Goal: Task Accomplishment & Management: Complete application form

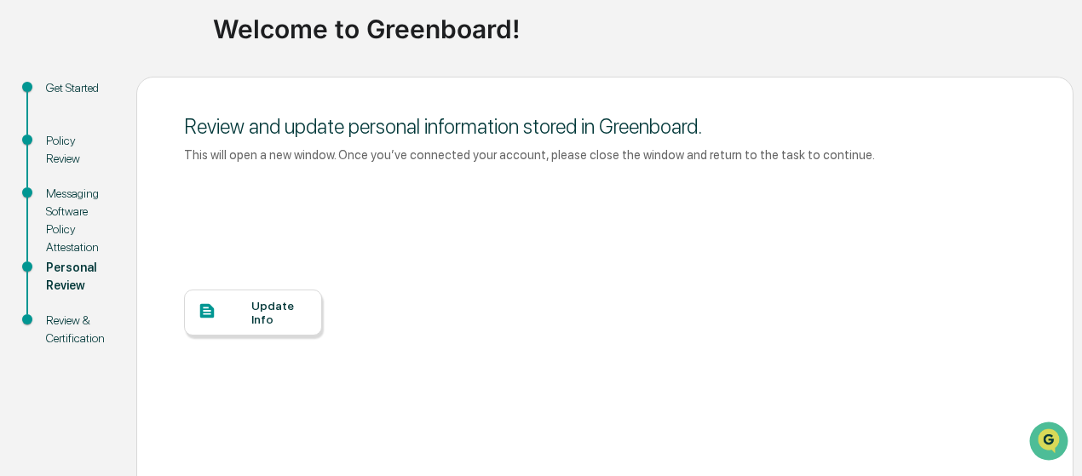
scroll to position [144, 0]
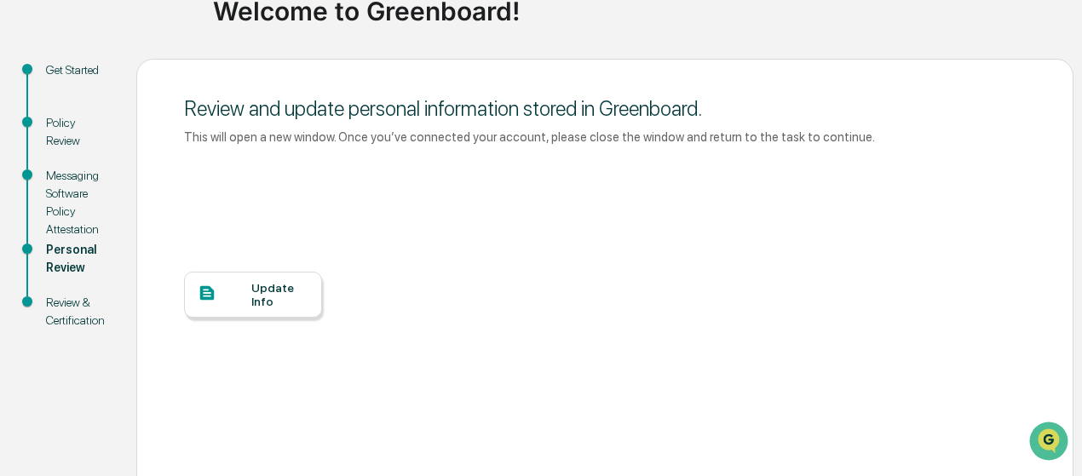
click at [254, 295] on div "Update Info" at bounding box center [279, 294] width 57 height 27
click at [254, 308] on div "Update Info" at bounding box center [279, 294] width 57 height 27
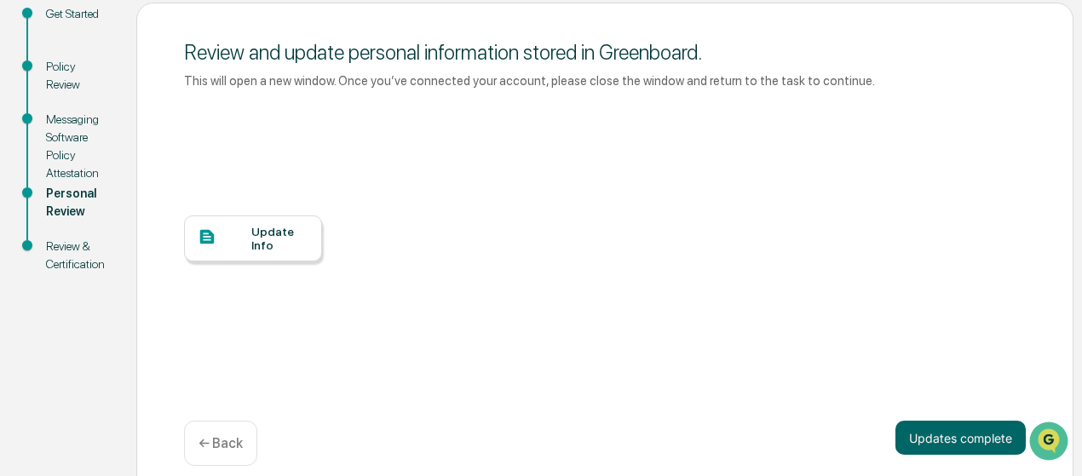
scroll to position [219, 0]
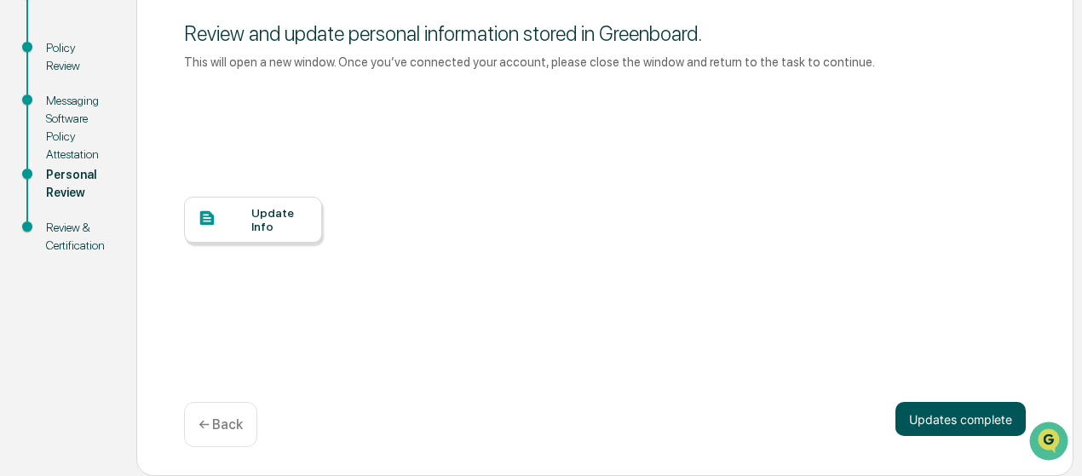
click at [960, 424] on button "Updates complete" at bounding box center [961, 419] width 130 height 34
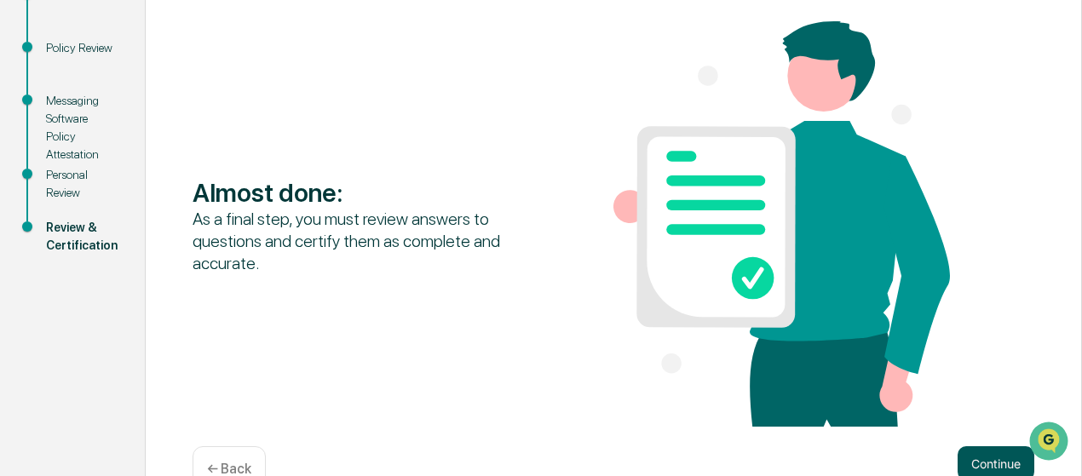
click at [985, 458] on button "Continue" at bounding box center [996, 464] width 77 height 34
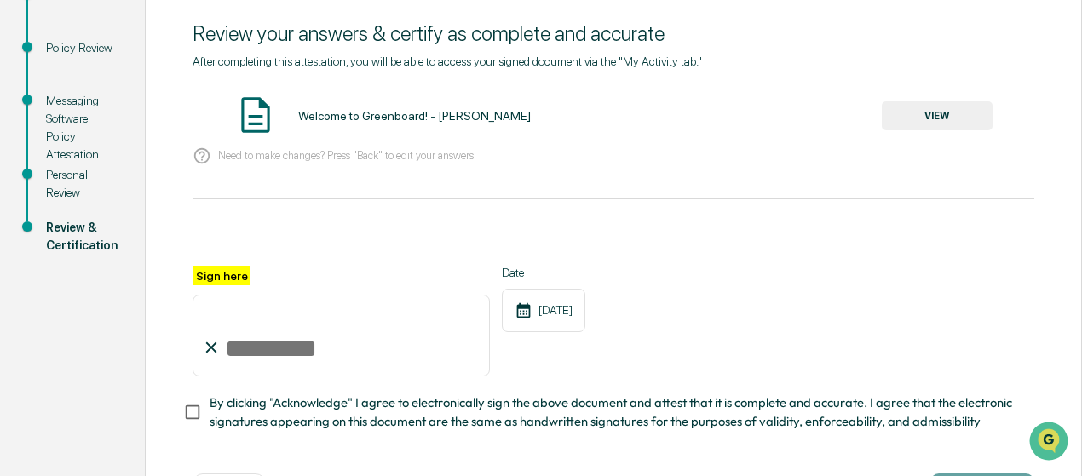
click at [922, 110] on button "VIEW" at bounding box center [937, 115] width 111 height 29
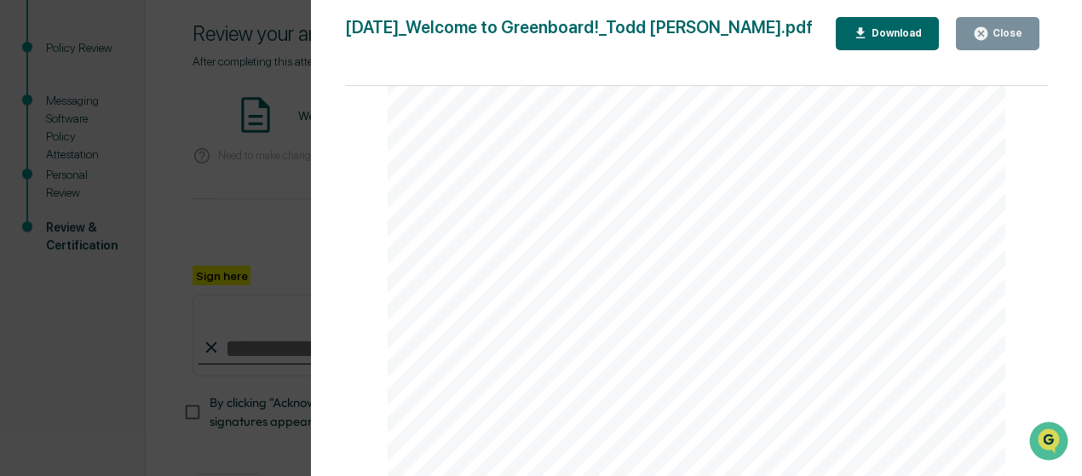
scroll to position [1400, 0]
click at [1009, 34] on div "Close" at bounding box center [1005, 33] width 33 height 12
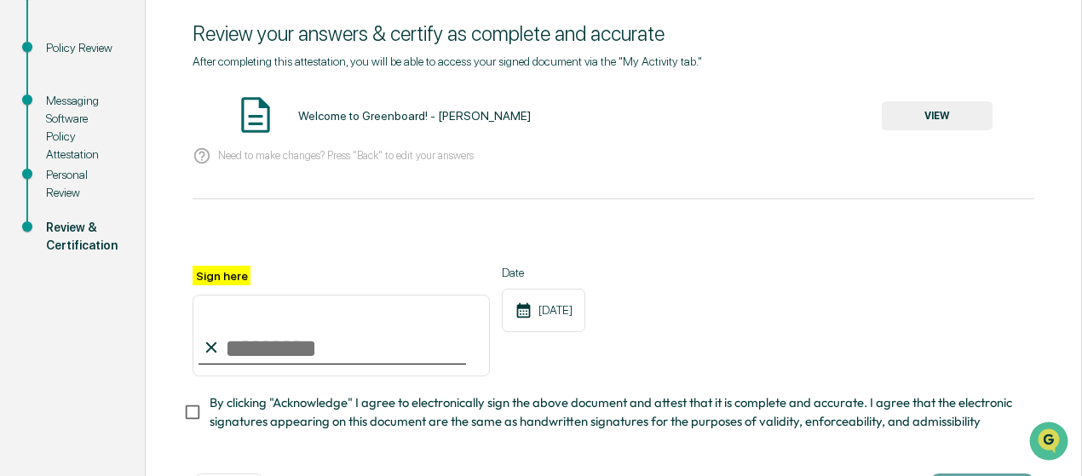
click at [313, 364] on input "Sign here" at bounding box center [341, 336] width 297 height 82
type input "**********"
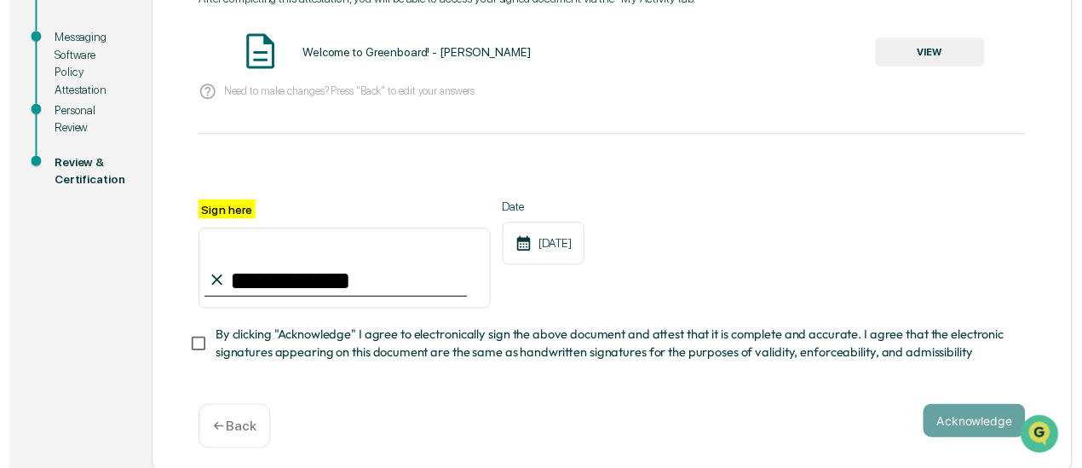
scroll to position [297, 0]
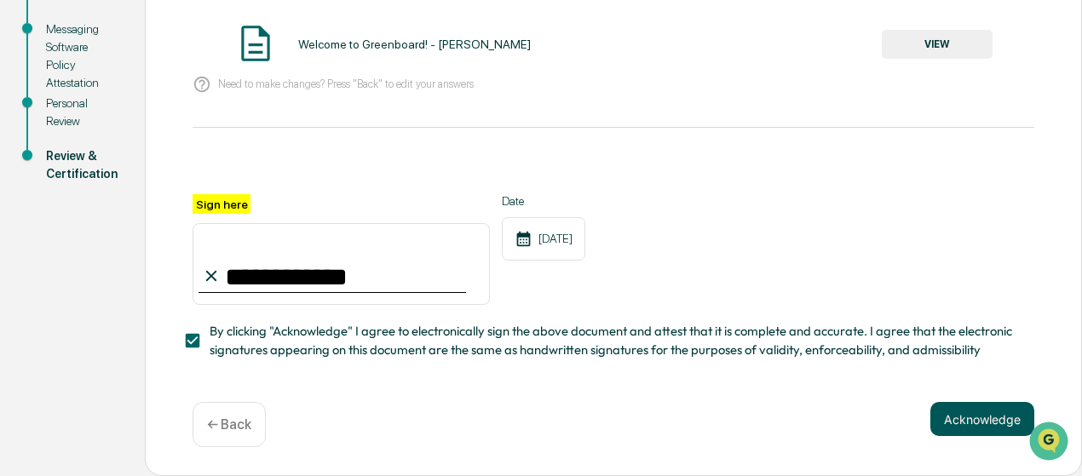
click at [968, 417] on button "Acknowledge" at bounding box center [983, 419] width 104 height 34
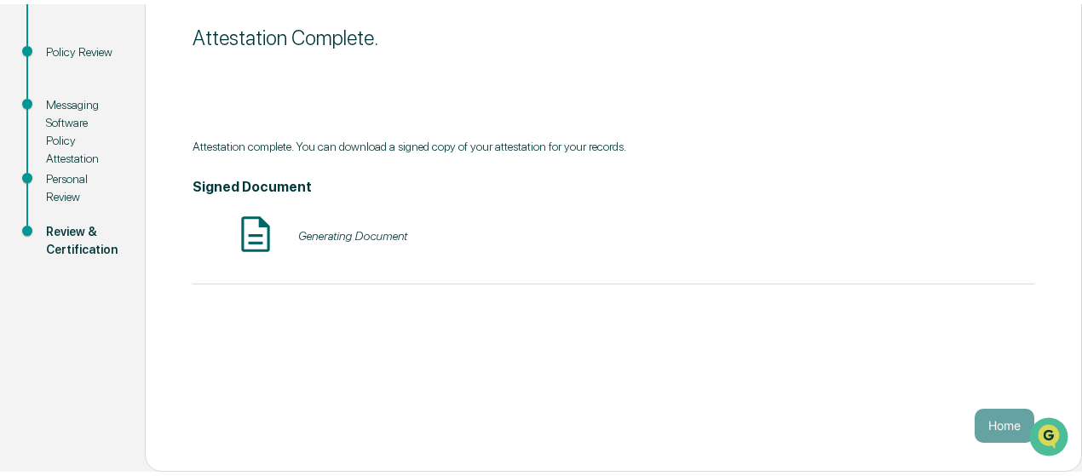
scroll to position [210, 0]
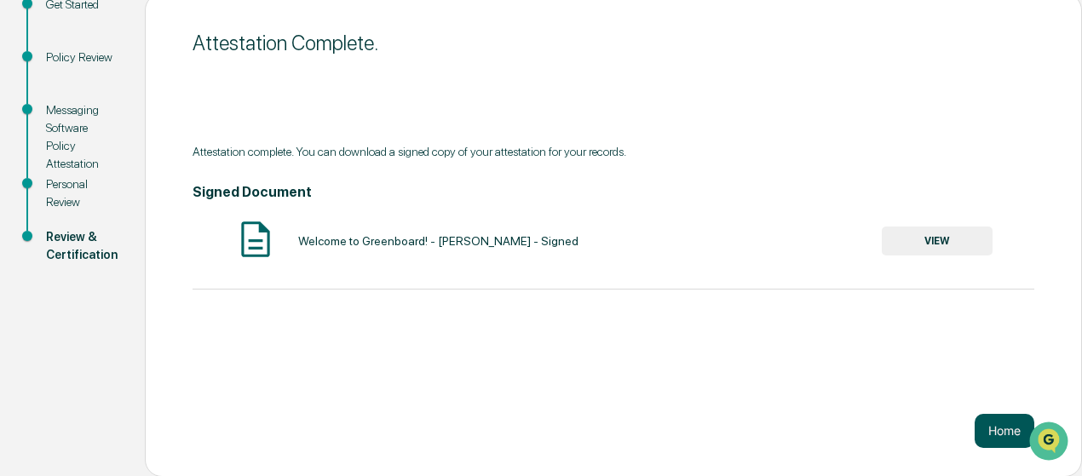
click at [992, 429] on button "Home" at bounding box center [1005, 431] width 60 height 34
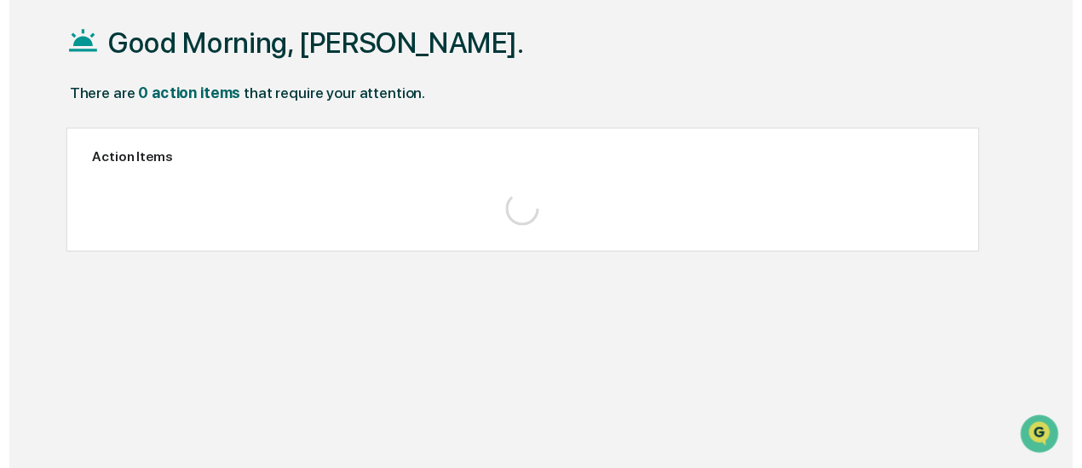
scroll to position [80, 0]
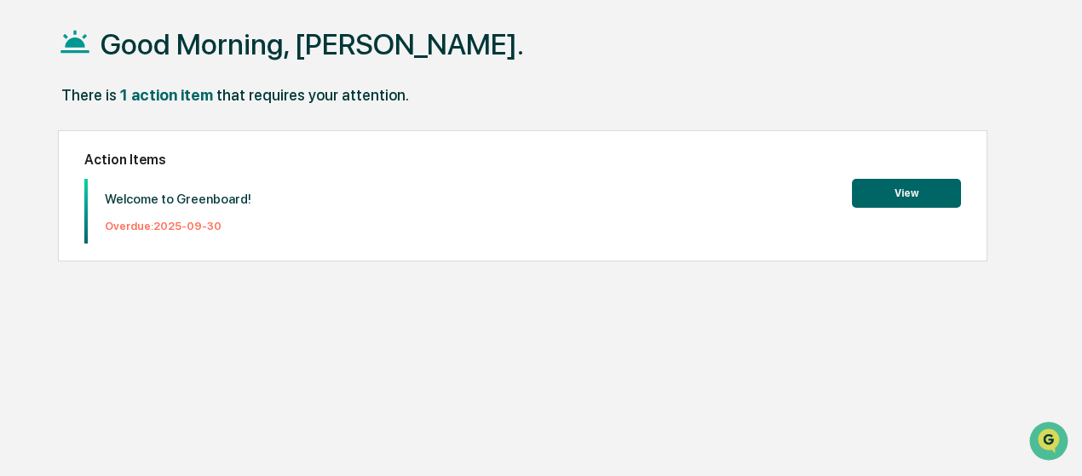
click at [892, 194] on button "View" at bounding box center [906, 193] width 109 height 29
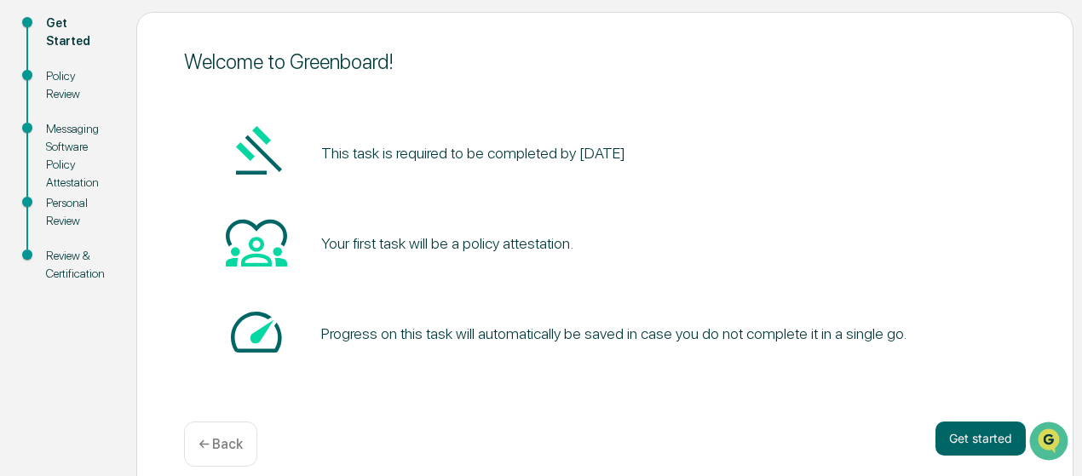
scroll to position [210, 0]
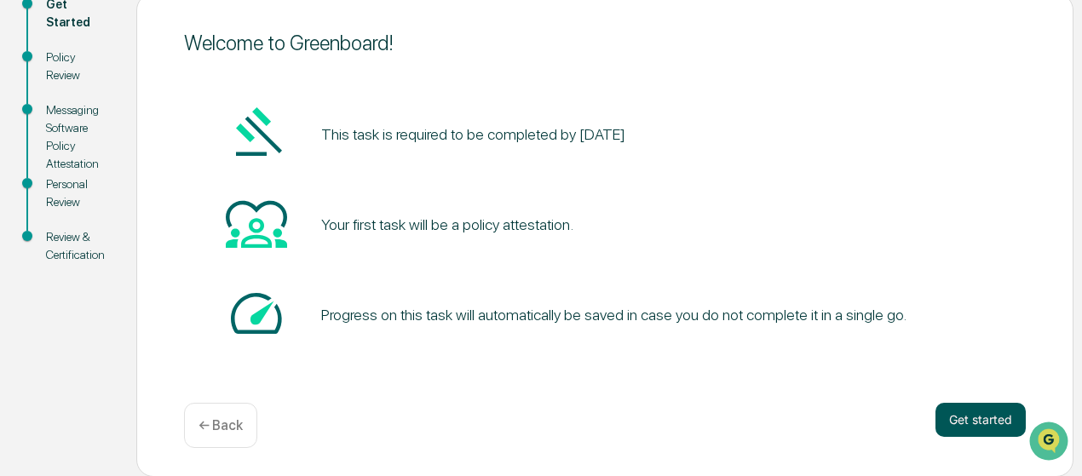
click at [981, 413] on button "Get started" at bounding box center [981, 420] width 90 height 34
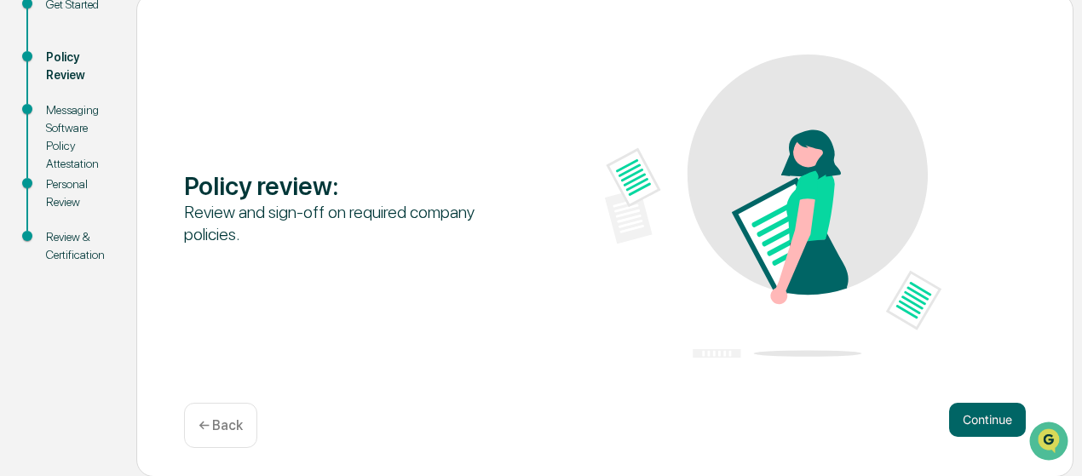
click at [981, 413] on button "Continue" at bounding box center [987, 420] width 77 height 34
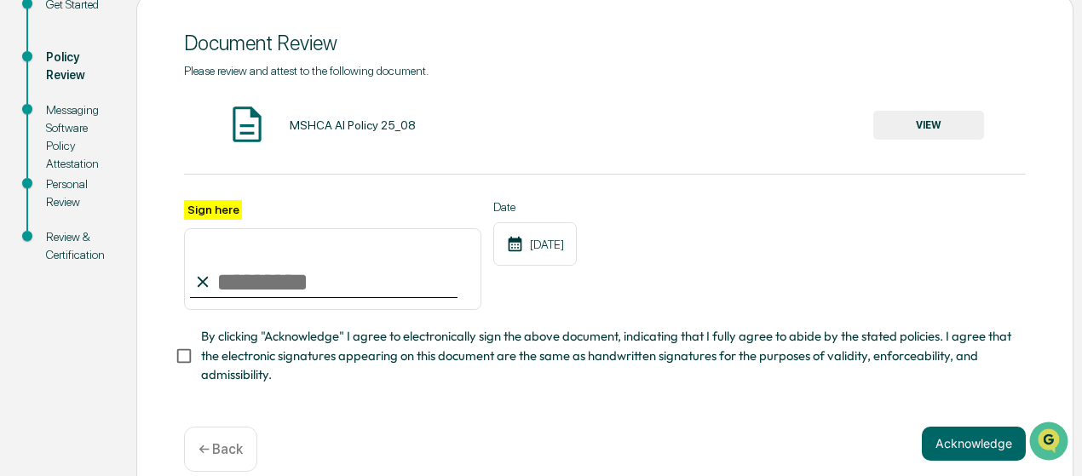
click at [334, 292] on input "Sign here" at bounding box center [332, 269] width 297 height 82
type input "**********"
click at [962, 447] on button "Acknowledge" at bounding box center [974, 444] width 104 height 34
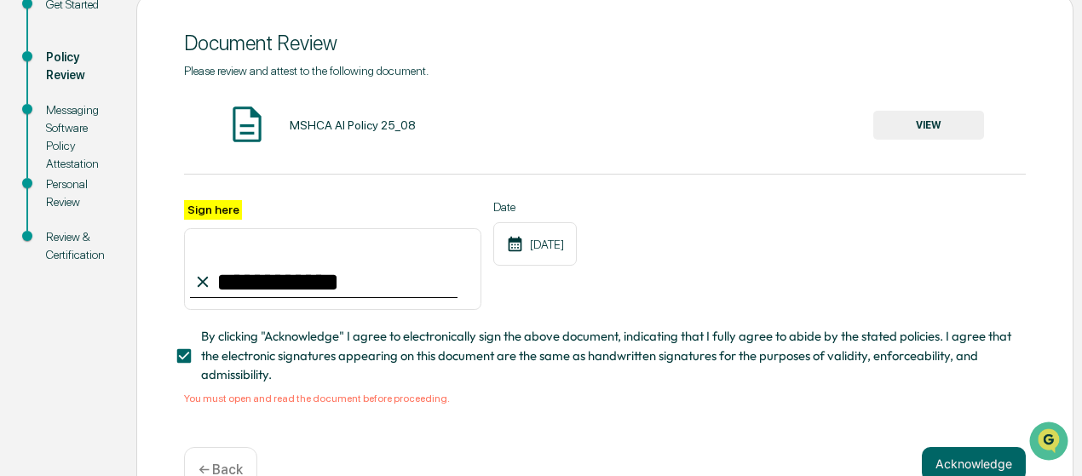
click at [941, 130] on button "VIEW" at bounding box center [928, 125] width 111 height 29
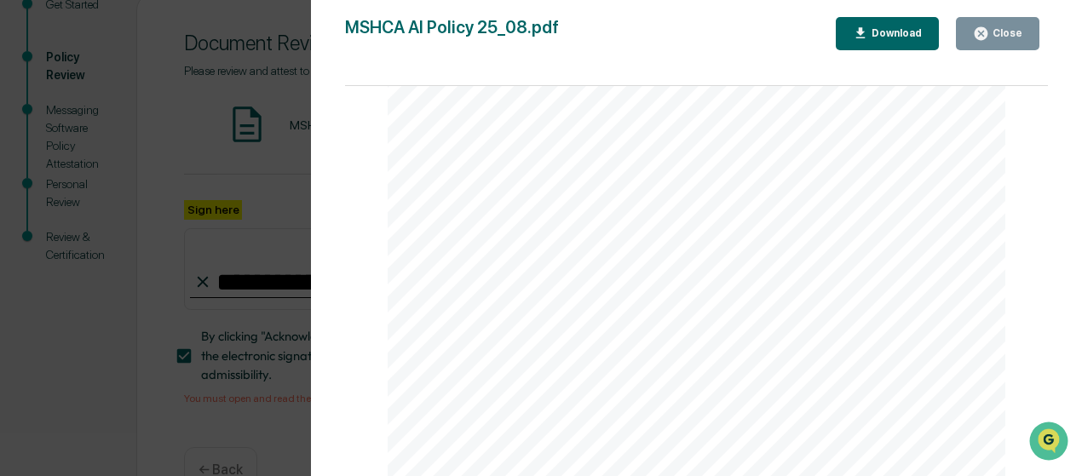
scroll to position [2160, 0]
click at [507, 357] on div "AI Policy Generative Artificial Intelligence MSH Capital Advisors LLC [STREET_A…" at bounding box center [697, 77] width 619 height 800
click at [989, 32] on icon "button" at bounding box center [981, 34] width 16 height 16
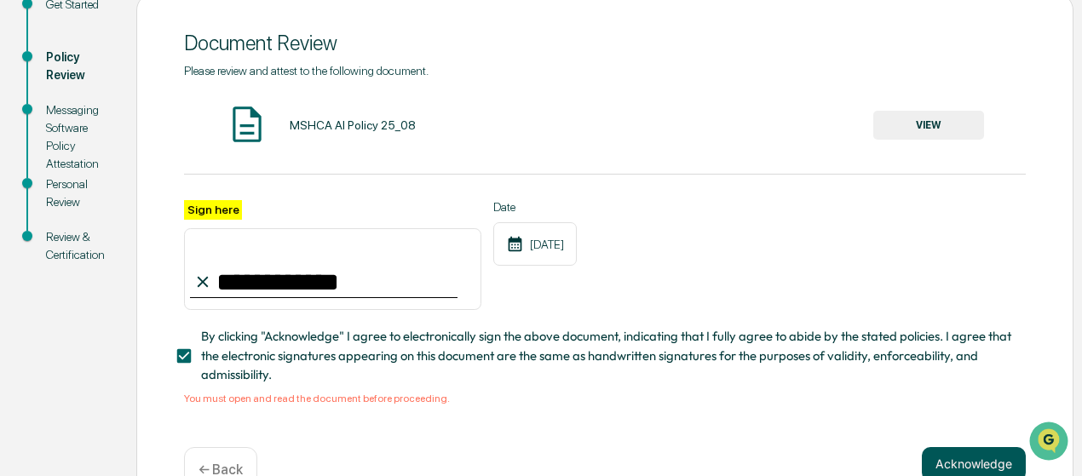
click at [956, 465] on button "Acknowledge" at bounding box center [974, 464] width 104 height 34
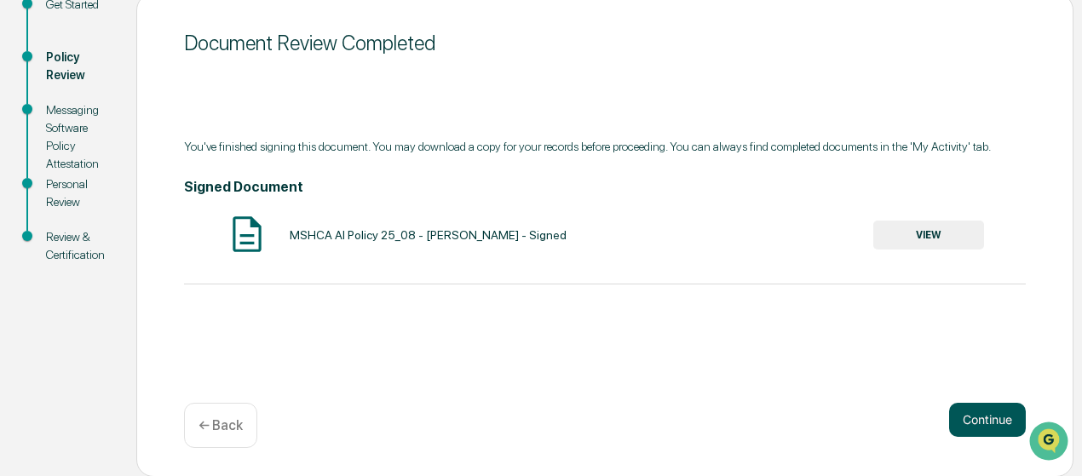
click at [985, 424] on button "Continue" at bounding box center [987, 420] width 77 height 34
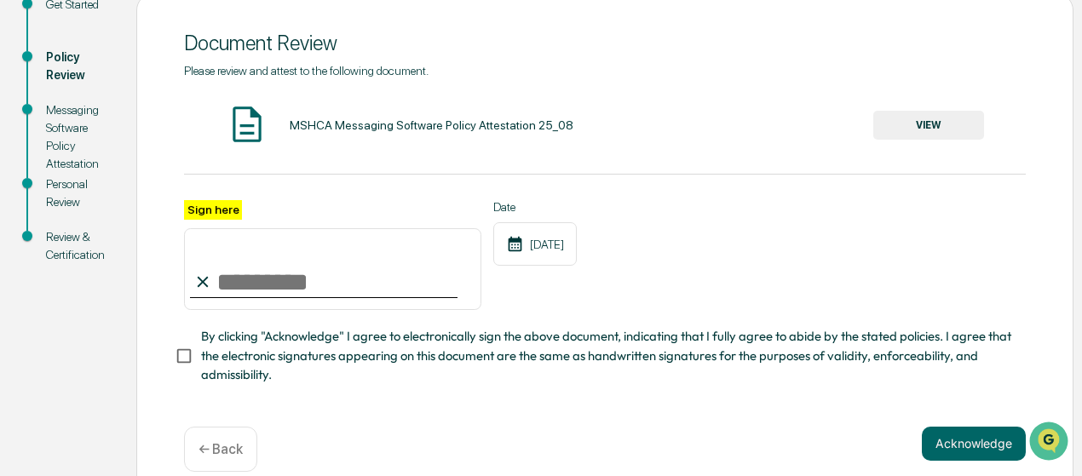
click at [931, 129] on button "VIEW" at bounding box center [928, 125] width 111 height 29
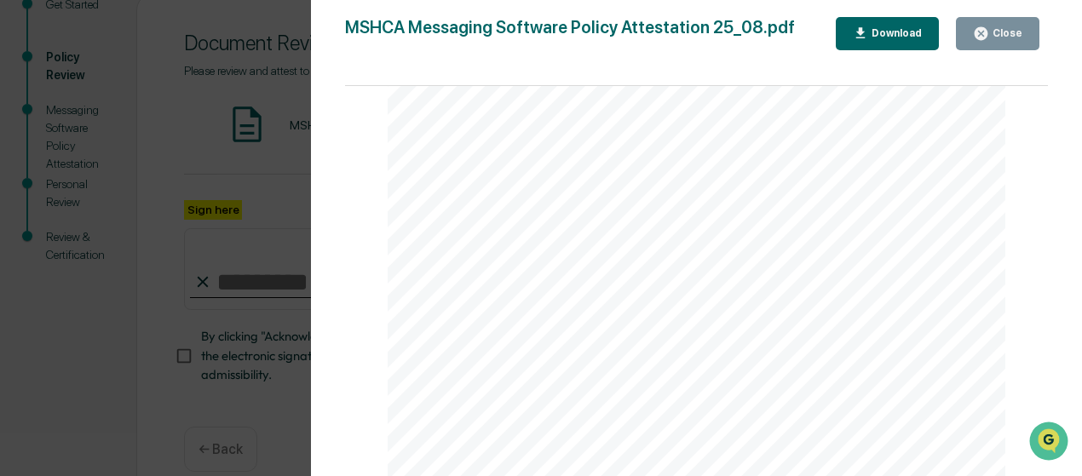
click at [998, 38] on div "Close" at bounding box center [1005, 33] width 33 height 12
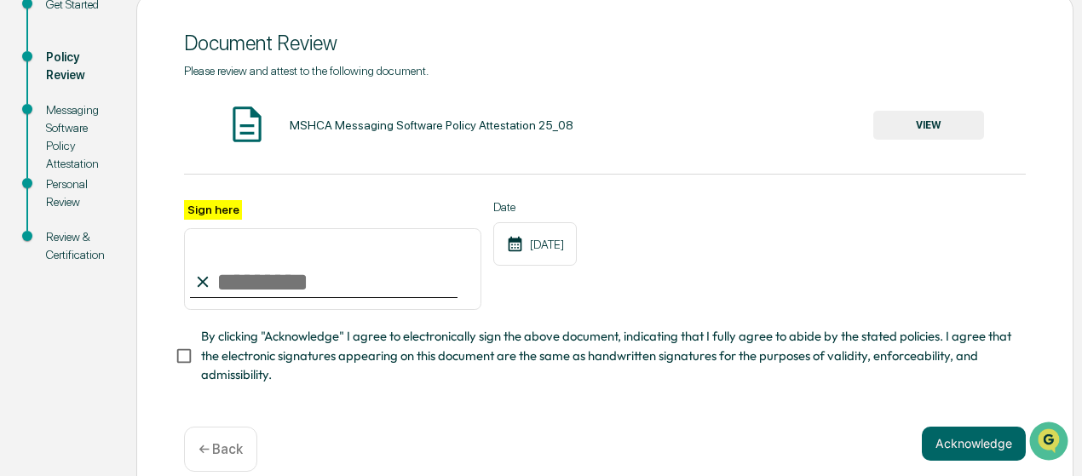
click at [358, 287] on input "Sign here" at bounding box center [332, 269] width 297 height 82
type input "**********"
click at [957, 449] on button "Acknowledge" at bounding box center [974, 444] width 104 height 34
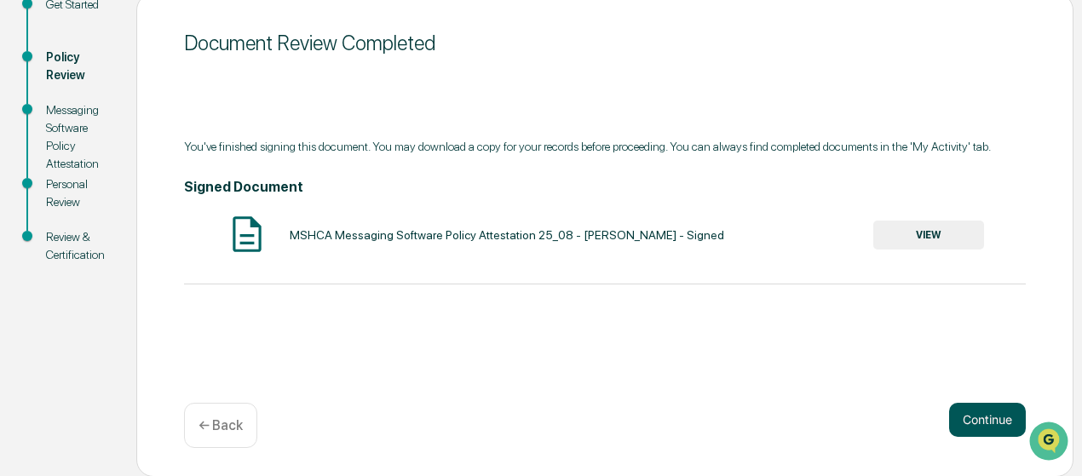
click at [972, 411] on button "Continue" at bounding box center [987, 420] width 77 height 34
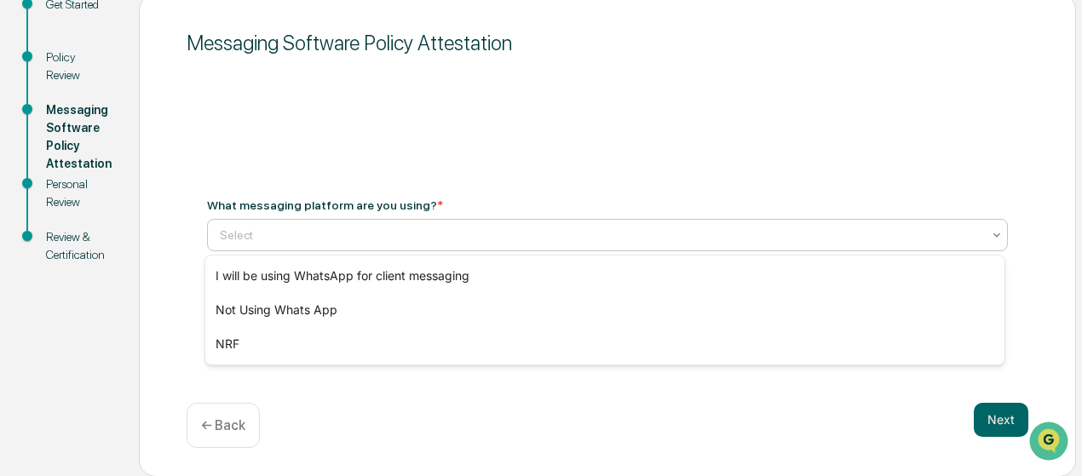
click at [990, 234] on icon at bounding box center [997, 235] width 14 height 14
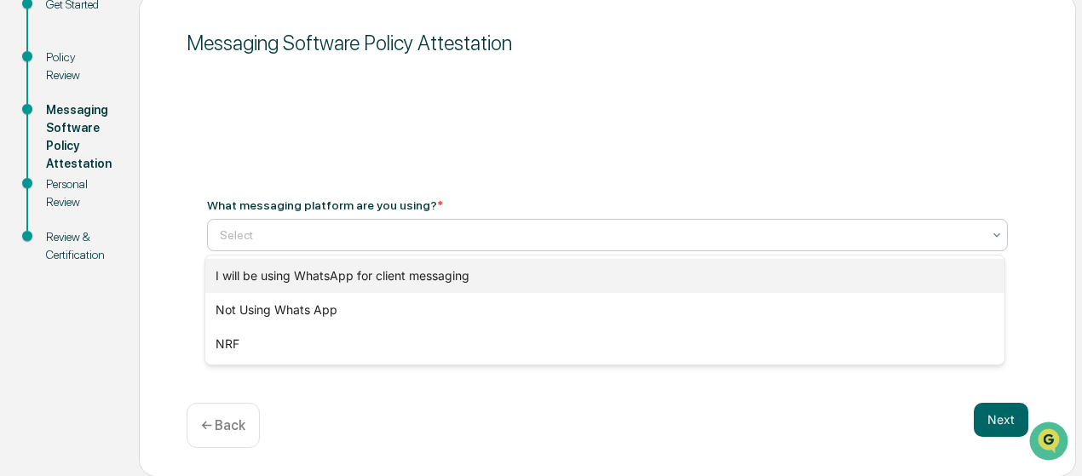
click at [754, 289] on div "I will be using WhatsApp for client messaging" at bounding box center [605, 276] width 800 height 34
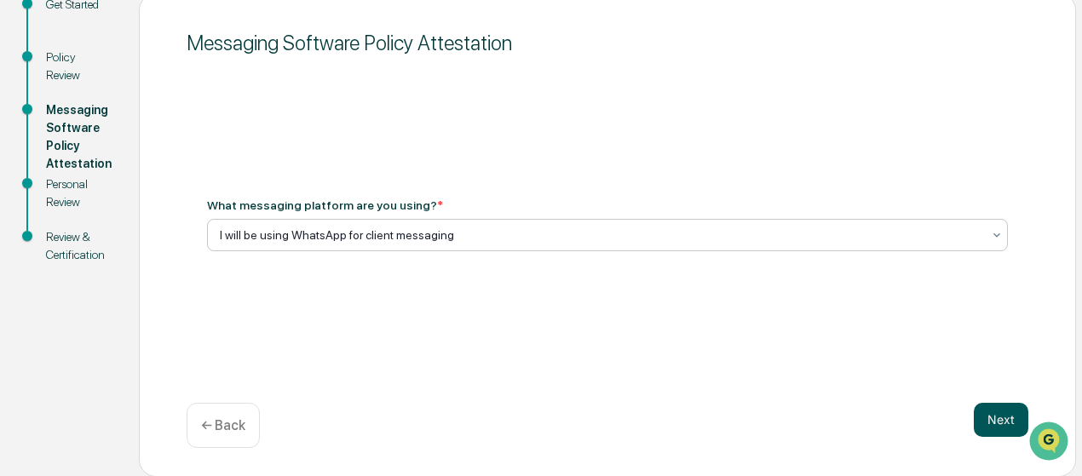
click at [989, 420] on button "Next" at bounding box center [1001, 420] width 55 height 34
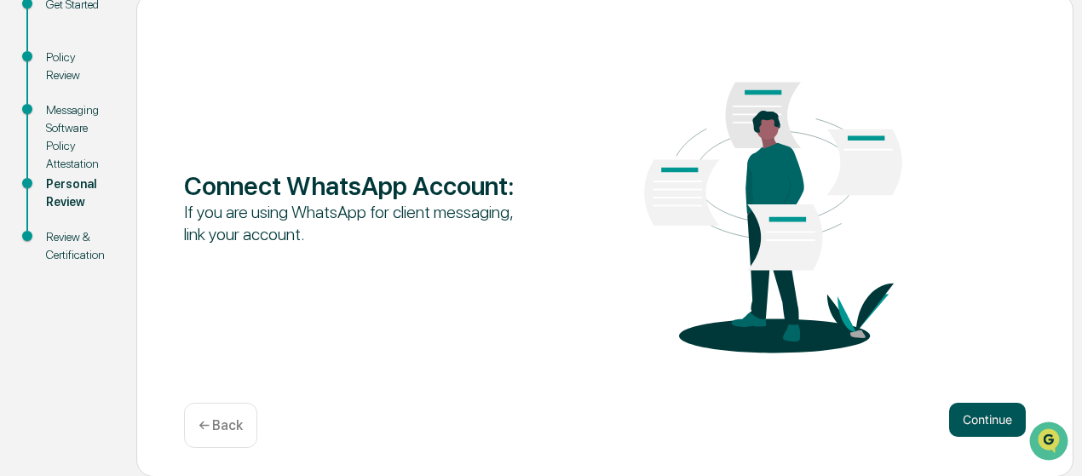
click at [977, 417] on button "Continue" at bounding box center [987, 420] width 77 height 34
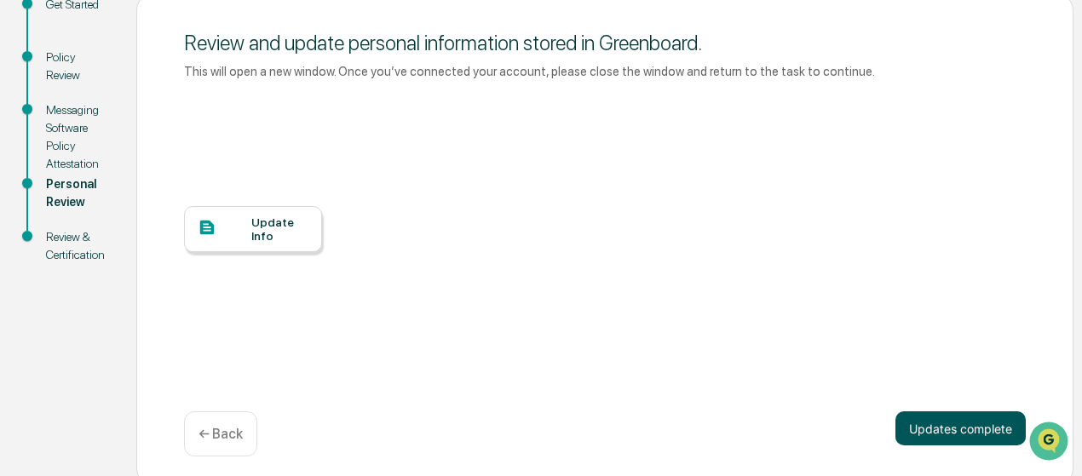
click at [932, 431] on button "Updates complete" at bounding box center [961, 429] width 130 height 34
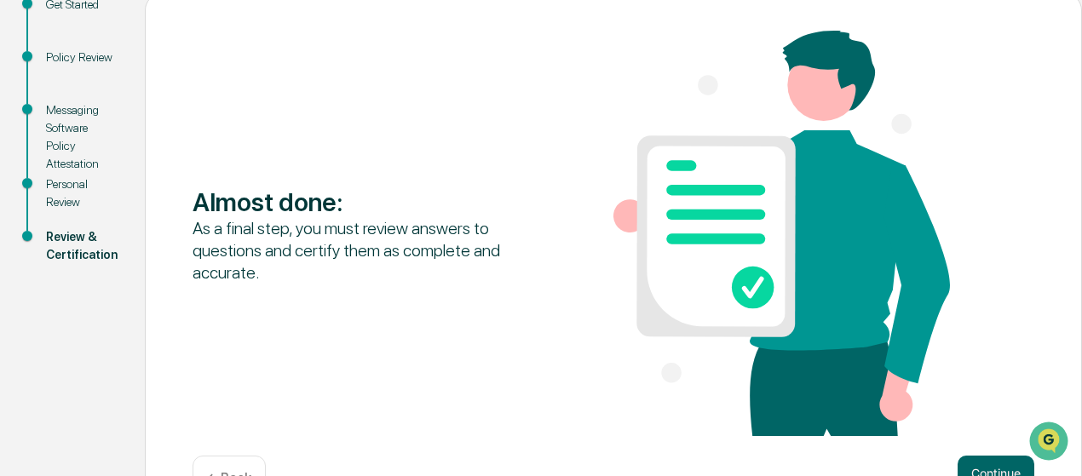
scroll to position [264, 0]
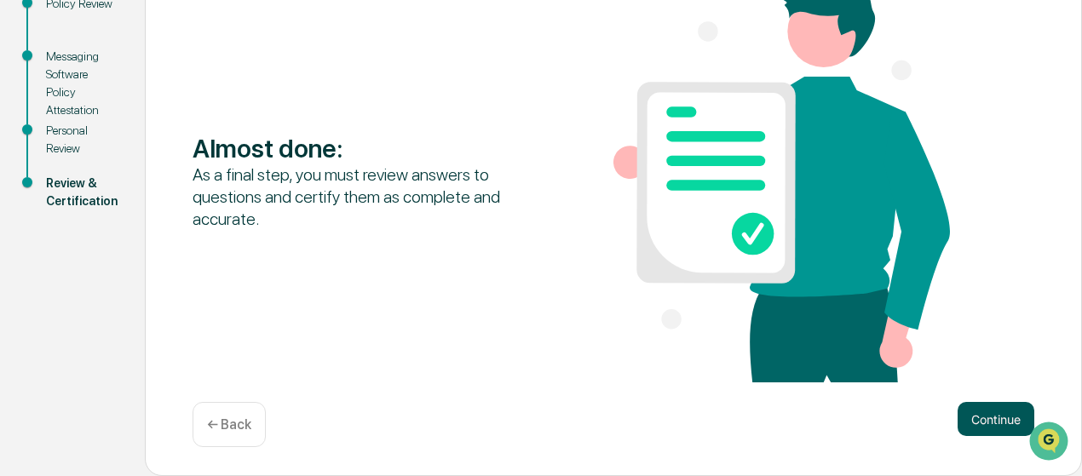
click at [983, 424] on button "Continue" at bounding box center [996, 419] width 77 height 34
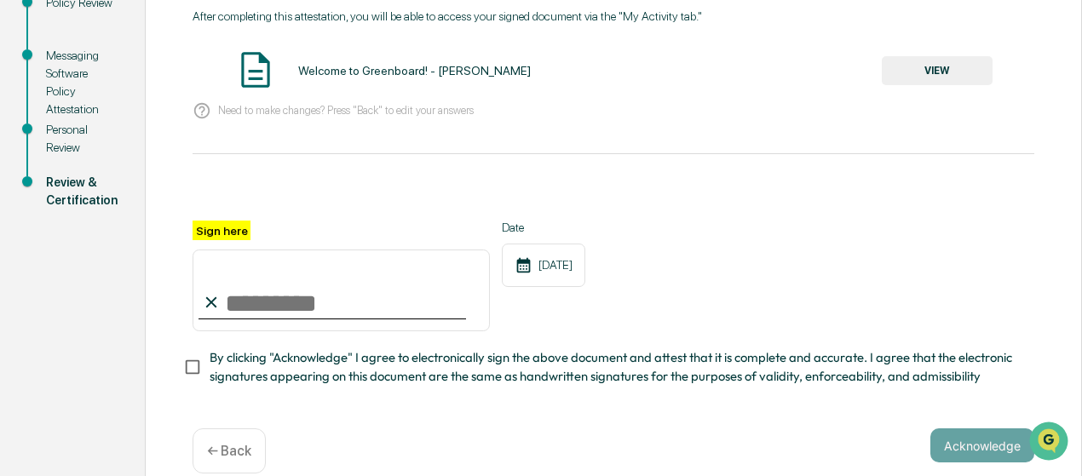
click at [929, 78] on button "VIEW" at bounding box center [937, 70] width 111 height 29
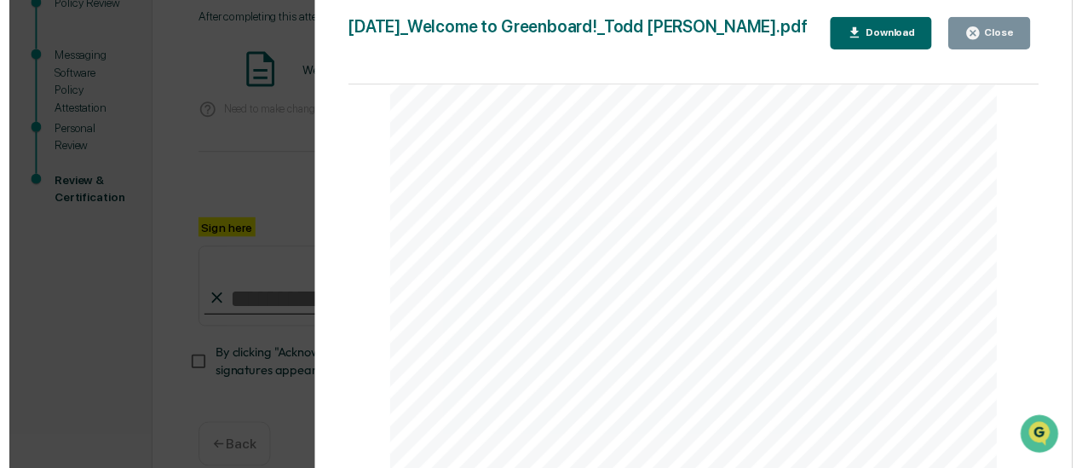
scroll to position [1454, 0]
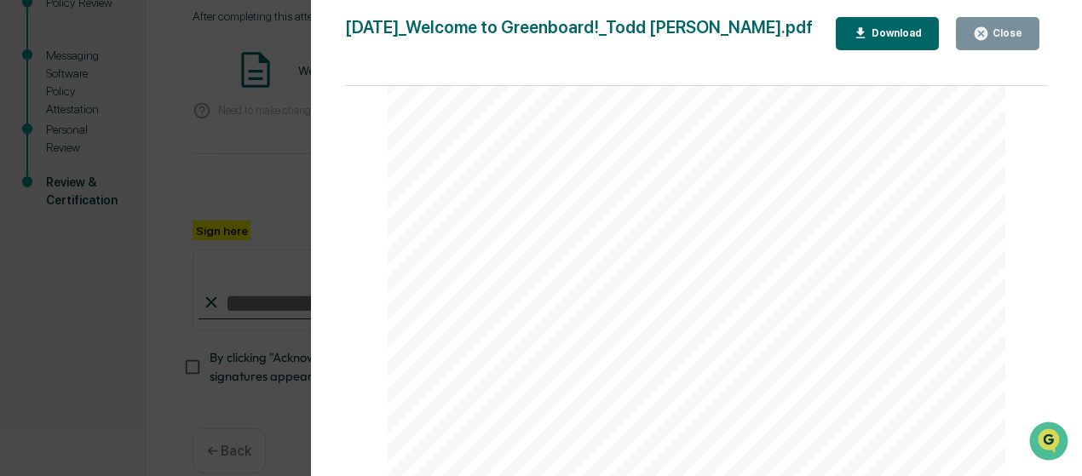
click at [1006, 27] on div "Close" at bounding box center [1005, 33] width 33 height 12
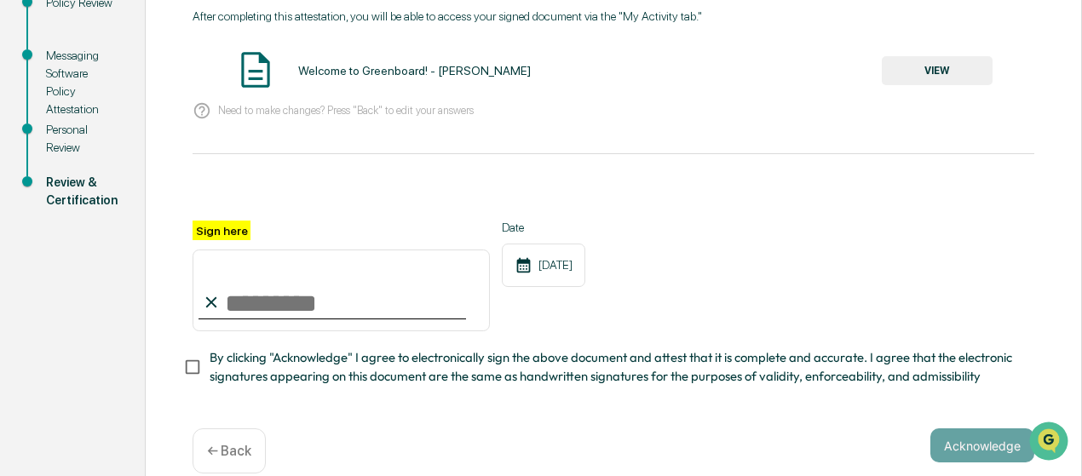
click at [329, 308] on input "Sign here" at bounding box center [341, 291] width 297 height 82
type input "**********"
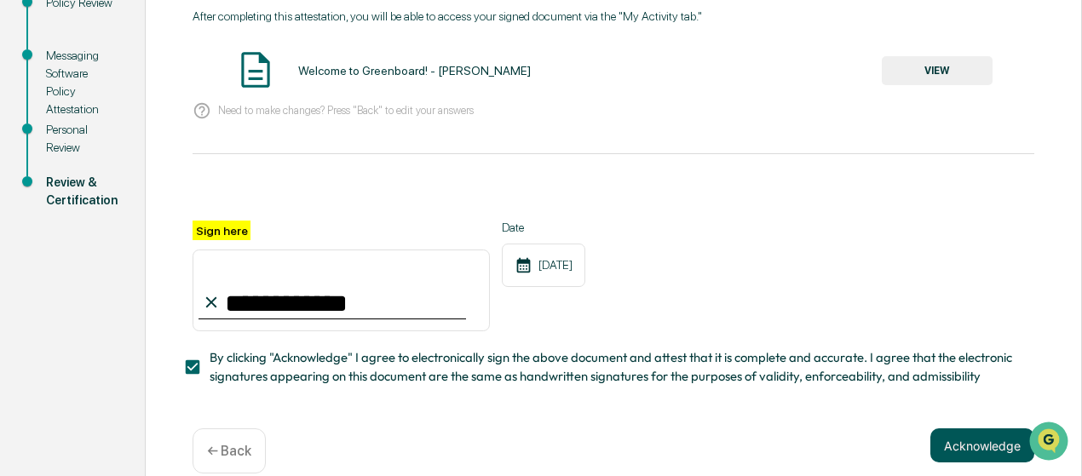
click at [948, 453] on button "Acknowledge" at bounding box center [983, 446] width 104 height 34
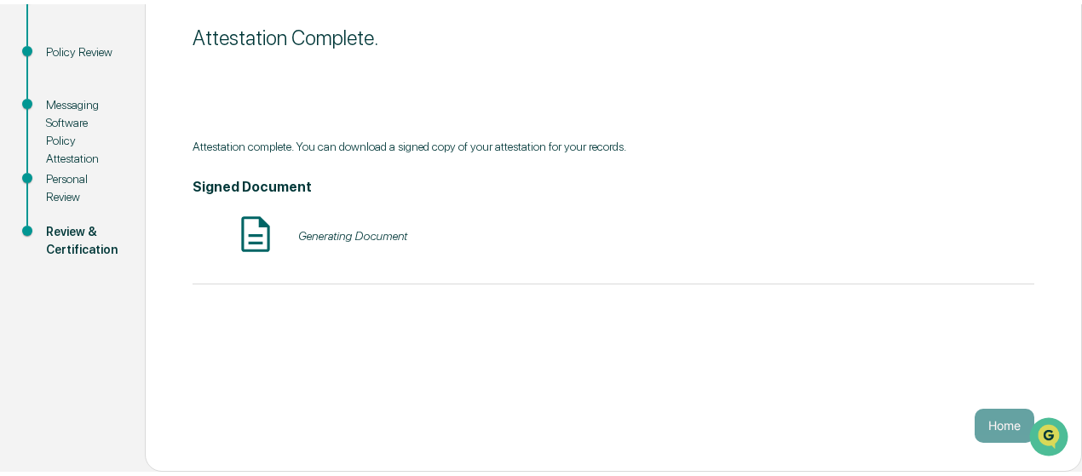
scroll to position [210, 0]
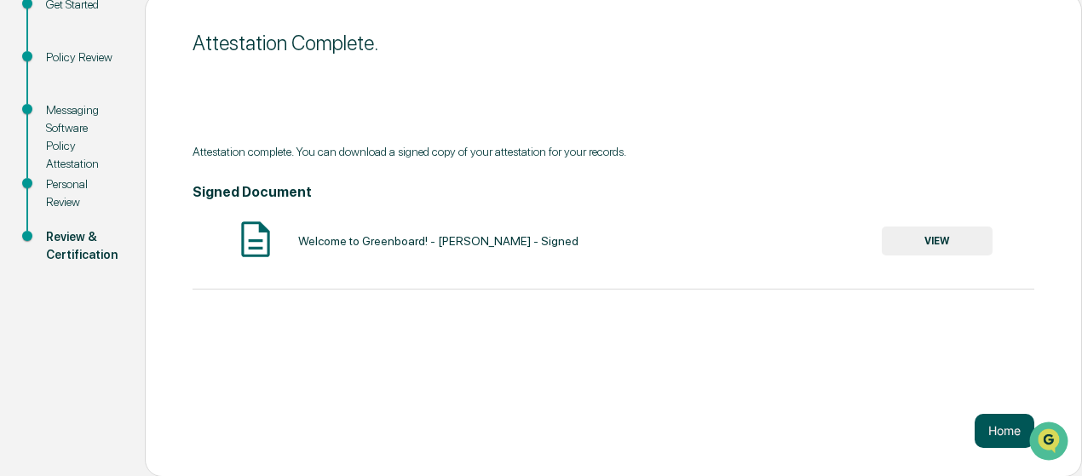
click at [989, 425] on button "Home" at bounding box center [1005, 431] width 60 height 34
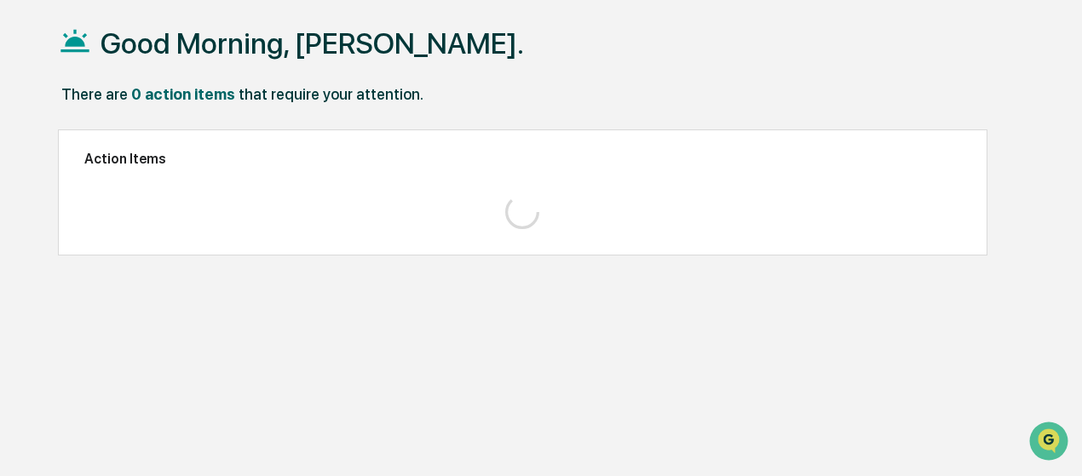
scroll to position [80, 0]
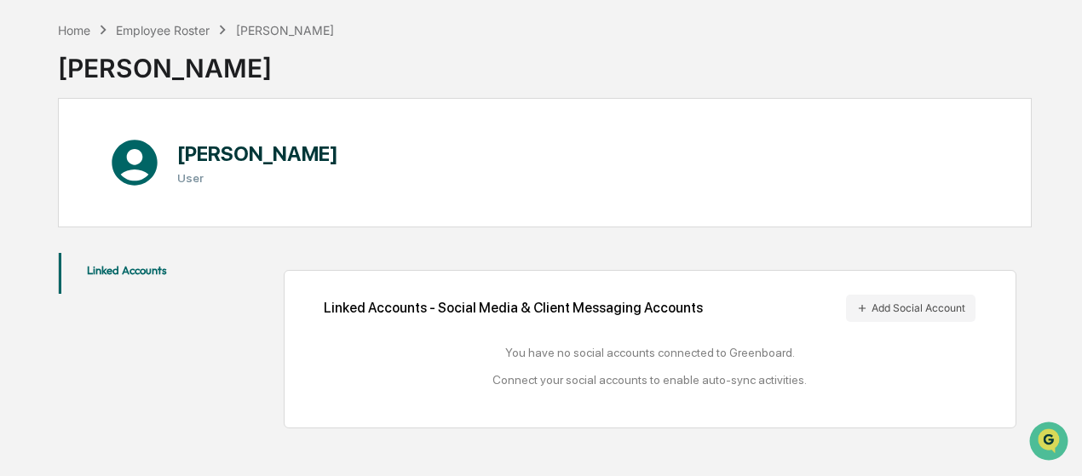
scroll to position [80, 0]
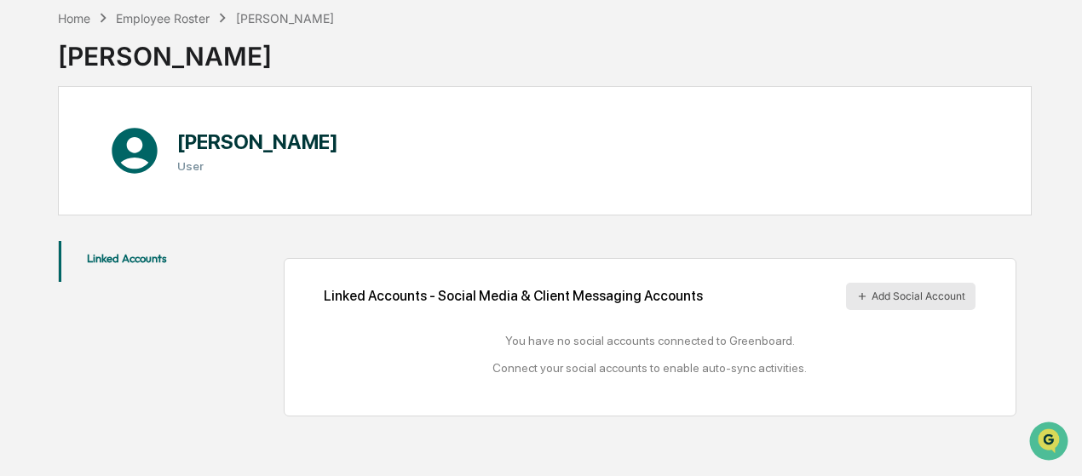
click at [912, 298] on button "Add Social Account" at bounding box center [911, 296] width 130 height 27
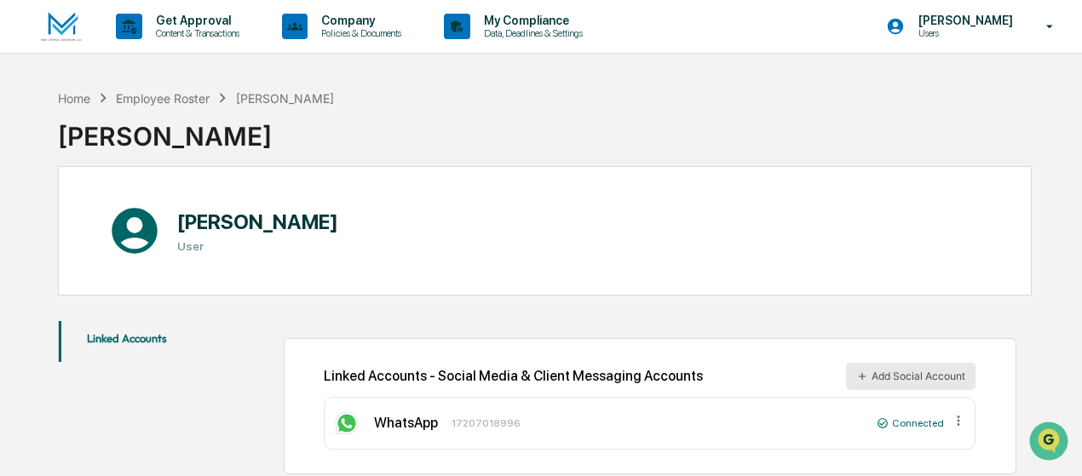
click at [916, 379] on button "Add Social Account" at bounding box center [911, 376] width 130 height 27
